Goal: Task Accomplishment & Management: Manage account settings

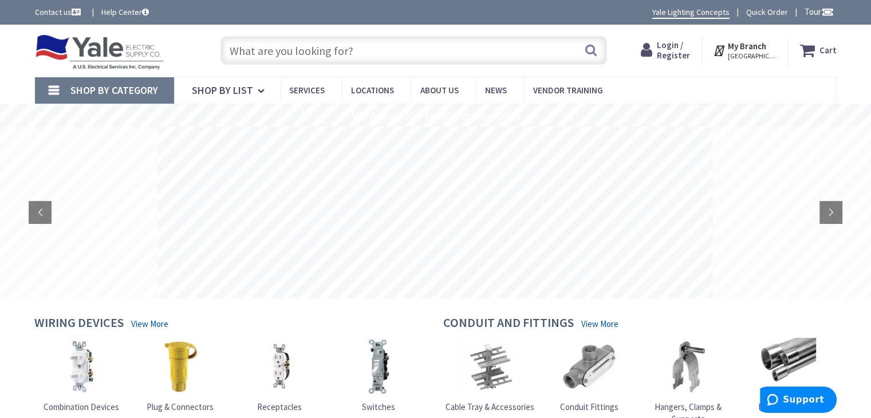
click at [670, 50] on span "Login / Register" at bounding box center [673, 50] width 33 height 21
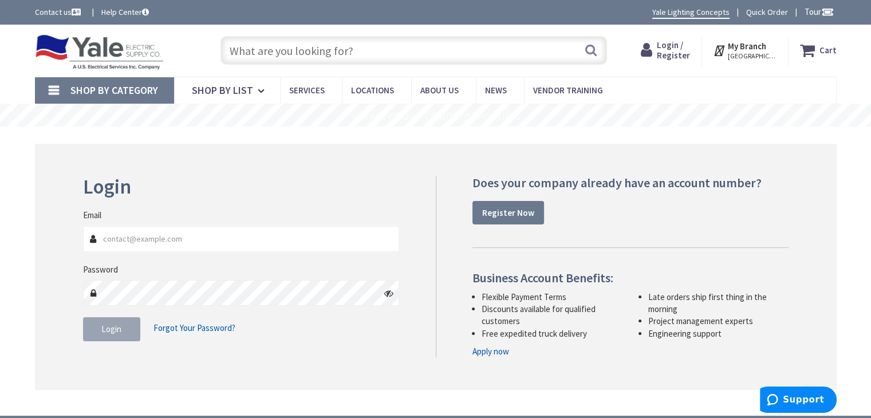
click at [102, 231] on input "Email" at bounding box center [241, 239] width 317 height 26
type input "HBCELECTRIC@AOL.COM"
click at [206, 329] on span "Forgot Your Password?" at bounding box center [195, 328] width 82 height 11
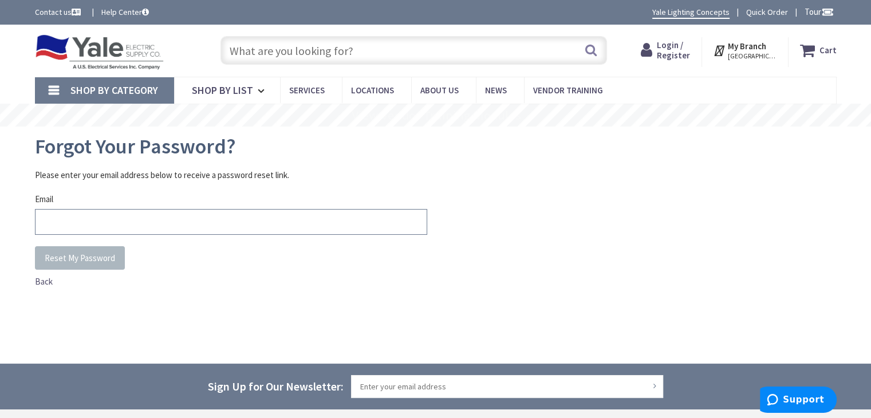
click at [58, 215] on input "Email" at bounding box center [231, 222] width 392 height 26
type input "HBCELECTRIC@AOL.COM"
click at [103, 260] on span "Reset My Password" at bounding box center [80, 258] width 70 height 11
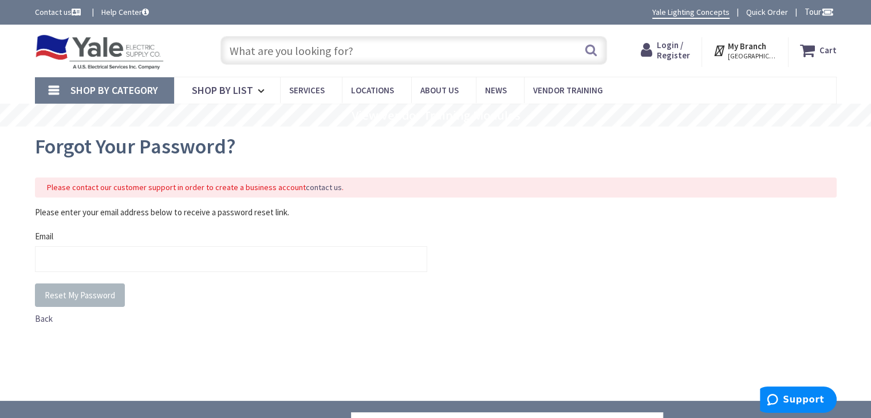
click at [677, 45] on span "Login / Register" at bounding box center [673, 50] width 33 height 21
